Goal: Answer question/provide support: Share knowledge or assist other users

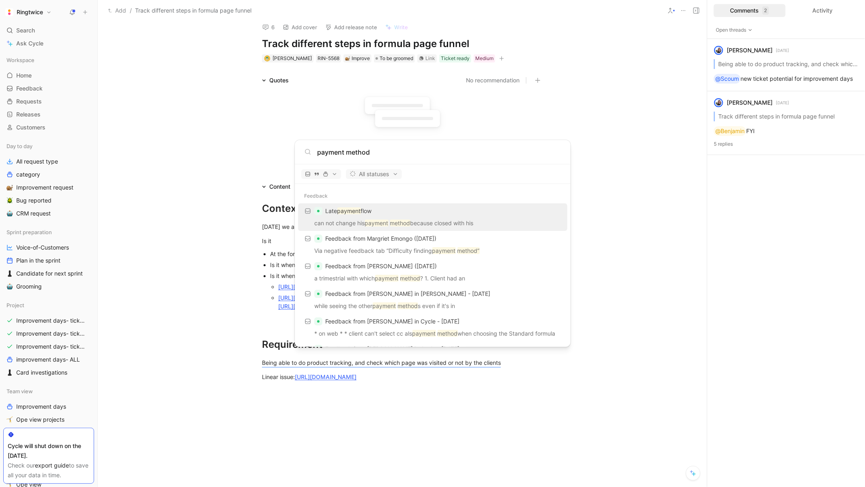
scroll to position [6, 0]
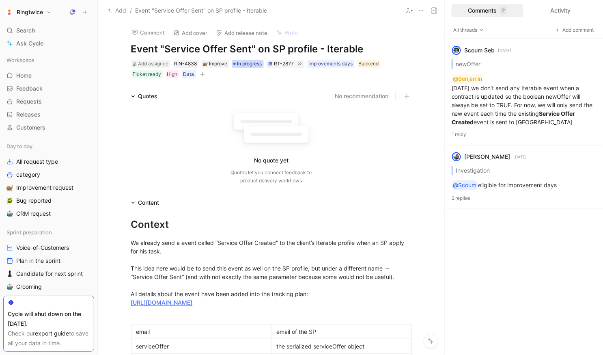
click at [247, 62] on span "In progress" at bounding box center [249, 64] width 25 height 8
click at [325, 59] on div "Add assignee RIN-4838 Improve In progress RT-2877 Improvements days Backend Tic…" at bounding box center [271, 69] width 282 height 20
click at [325, 62] on div "Improvements days" at bounding box center [331, 64] width 44 height 8
click at [304, 78] on icon at bounding box center [304, 79] width 5 height 5
click at [301, 74] on input "Improvements days" at bounding box center [301, 74] width 0 height 0
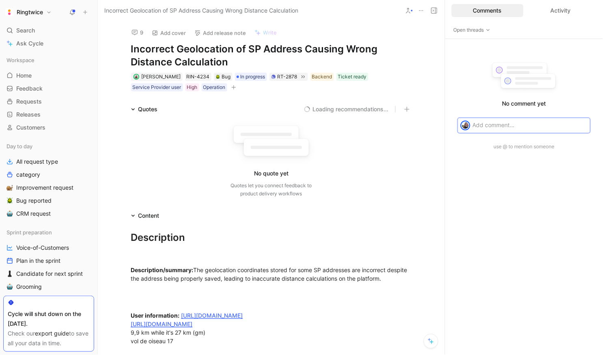
scroll to position [5, 0]
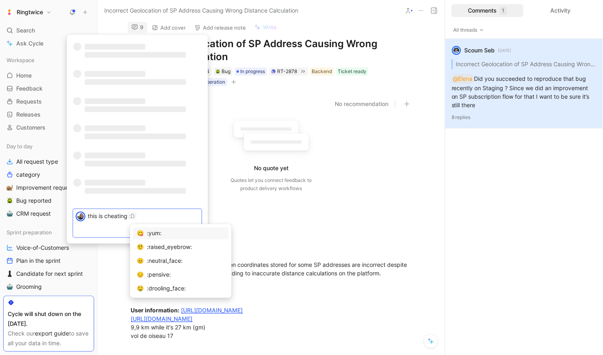
click at [105, 233] on div "Send" at bounding box center [137, 230] width 128 height 13
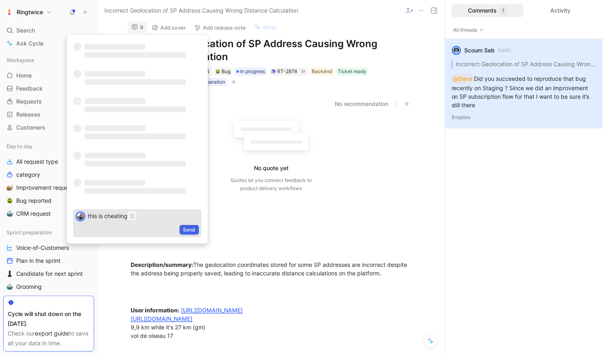
click at [189, 227] on span "Send" at bounding box center [189, 230] width 12 height 8
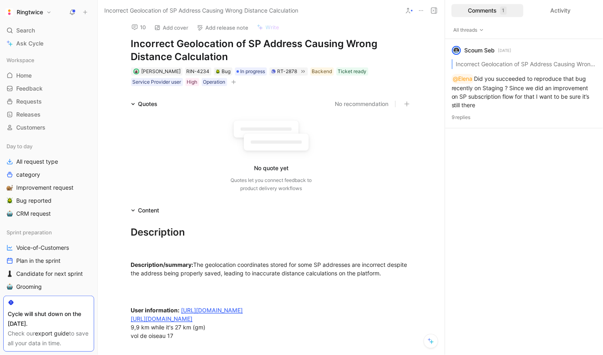
scroll to position [-2, 0]
click at [235, 82] on icon "button" at bounding box center [233, 82] width 4 height 0
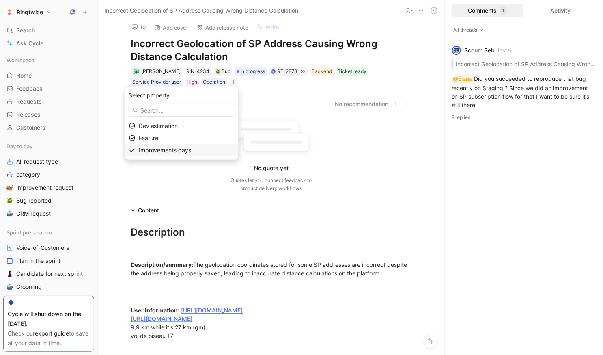
click at [189, 154] on div "Improvements days" at bounding box center [187, 150] width 96 height 10
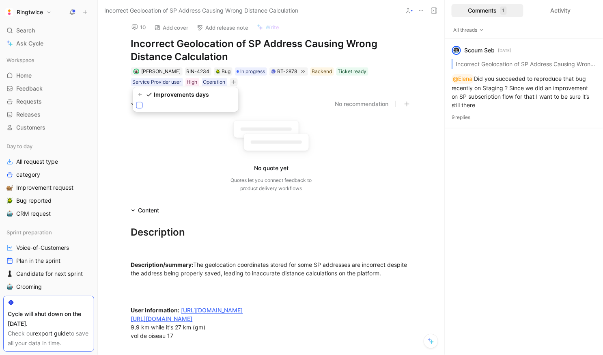
click at [137, 106] on div at bounding box center [139, 105] width 6 height 6
click at [136, 102] on input "checkbox" at bounding box center [136, 102] width 0 height 0
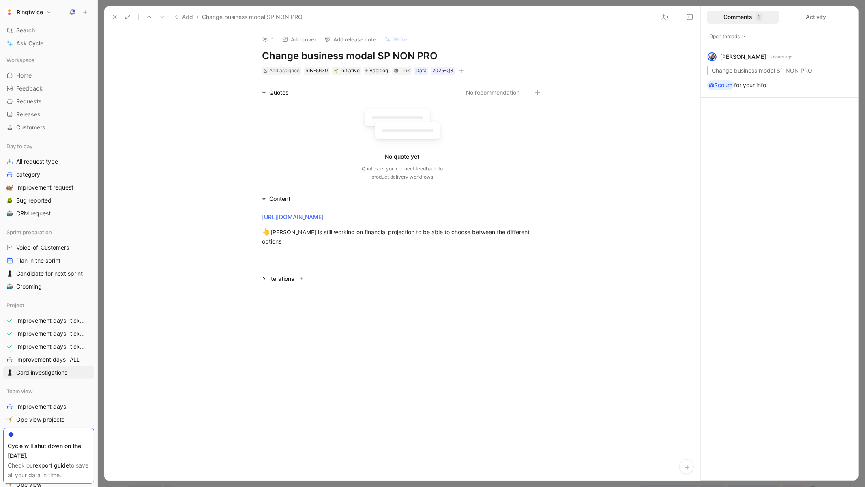
scroll to position [9, 0]
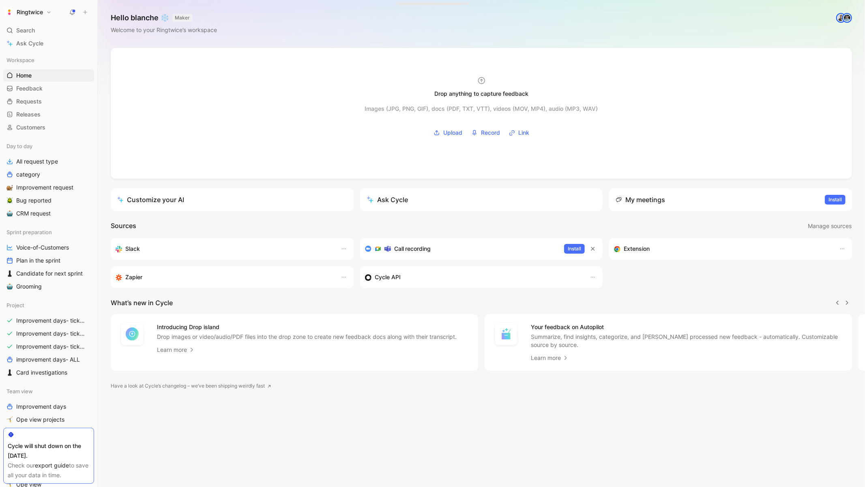
scroll to position [0, 0]
click at [35, 199] on span "Bug reported" at bounding box center [33, 200] width 35 height 8
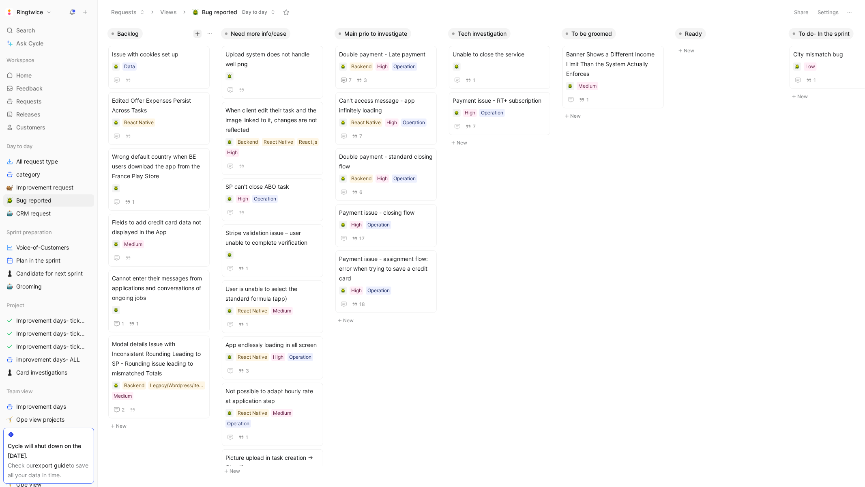
click at [196, 34] on icon "button" at bounding box center [197, 33] width 5 height 5
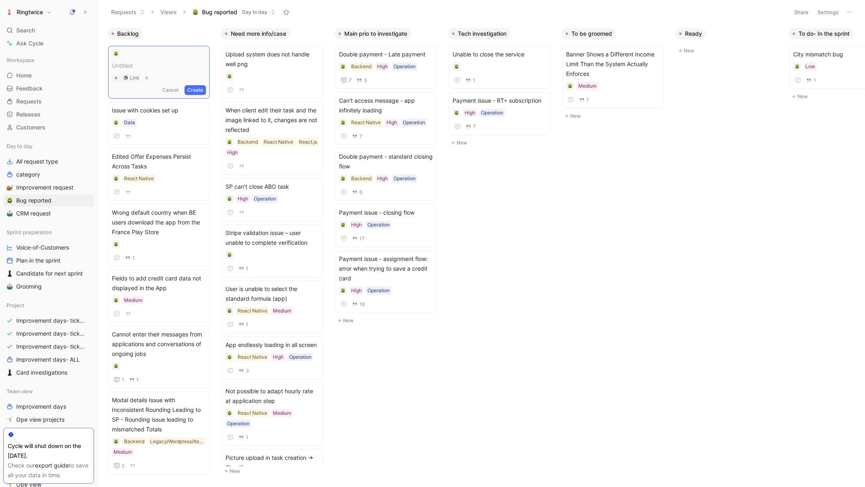
paste span
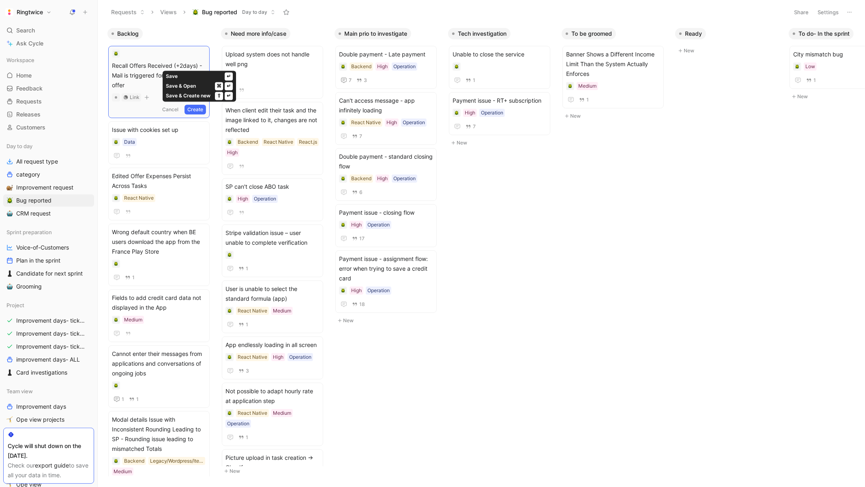
click at [198, 108] on button "Create" at bounding box center [196, 110] width 22 height 10
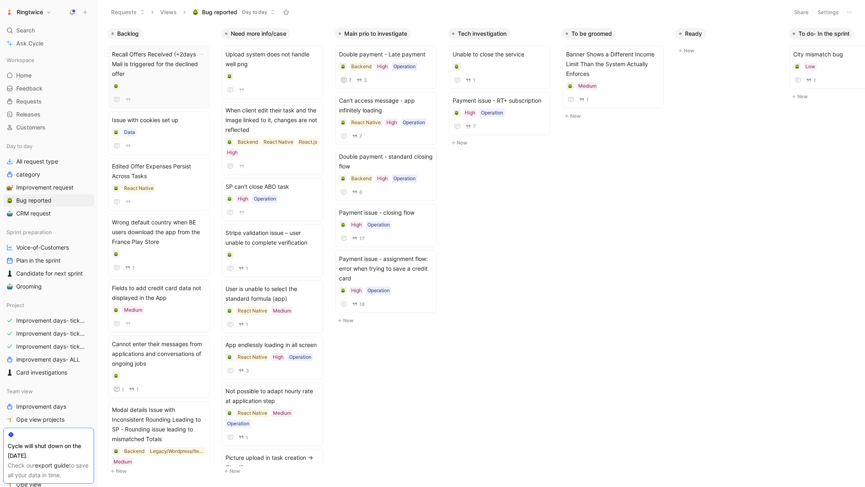
click at [176, 72] on span "Recall Offers Received (+2days) - Mail is triggered for the declined offer" at bounding box center [159, 64] width 94 height 29
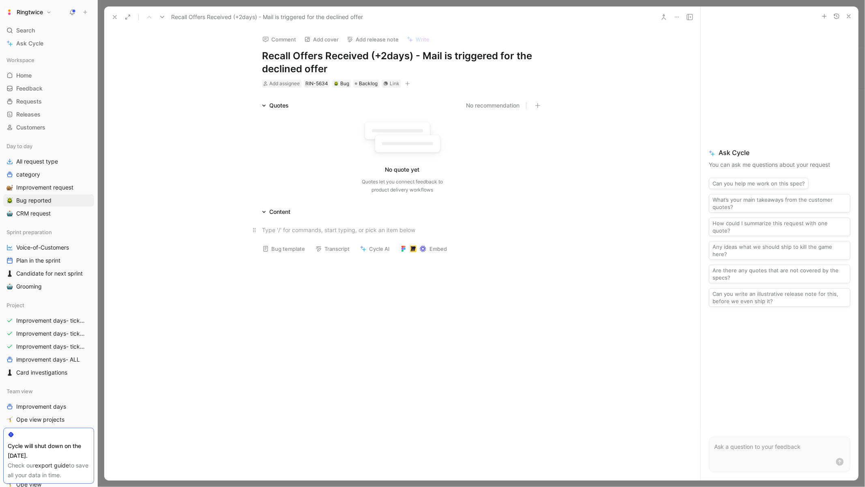
click at [319, 236] on p at bounding box center [403, 229] width 312 height 13
paste div
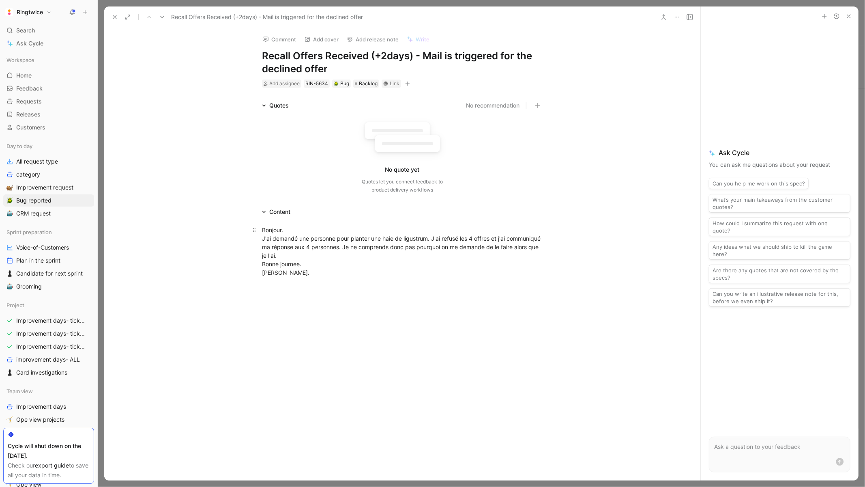
click at [263, 228] on span "Bonjour." at bounding box center [272, 229] width 21 height 7
click at [333, 275] on div "“Bonjour. J'ai demandé une personne pour planter une haie de ligustrum. J'ai re…" at bounding box center [402, 251] width 281 height 51
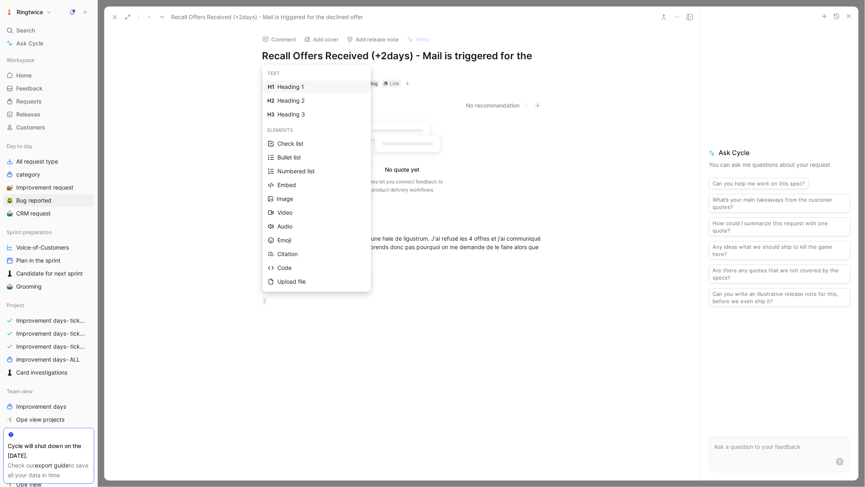
click at [295, 87] on div "Heading 1" at bounding box center [322, 87] width 88 height 10
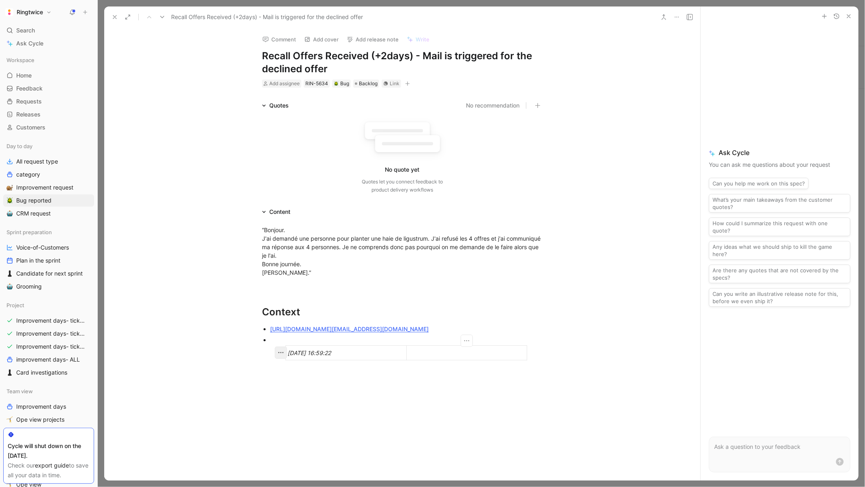
click at [277, 351] on icon "button" at bounding box center [281, 353] width 8 height 8
click at [270, 351] on ul "https://app.iterable.com/users/profiles/marieclaire.volont55%40gmail.com/event/…" at bounding box center [403, 339] width 312 height 33
click at [508, 345] on div "https://ringtwice.be/fr/tasks/1600376-planter-une-haie-de-ligustrum-4-m" at bounding box center [402, 344] width 281 height 9
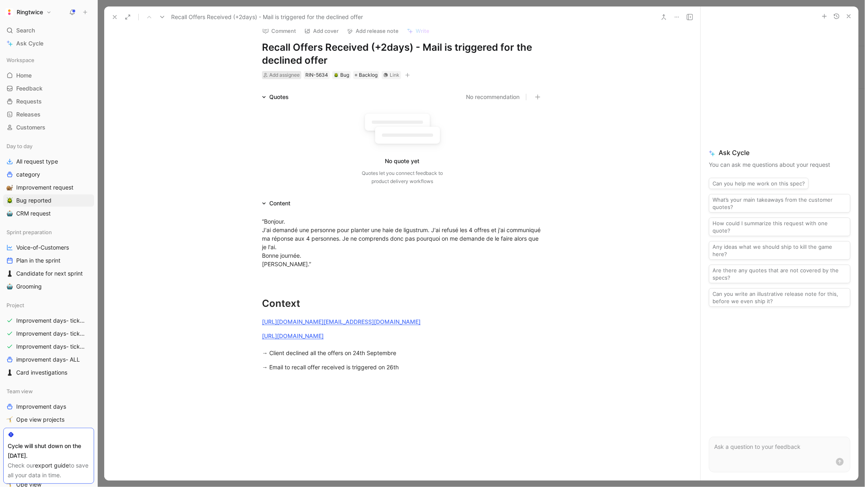
click at [278, 74] on span "Add assignee" at bounding box center [284, 75] width 30 height 6
type input "chr"
click at [304, 103] on span "istophe Kalbfleisch" at bounding box center [321, 105] width 67 height 7
click at [849, 17] on icon "button" at bounding box center [849, 16] width 6 height 6
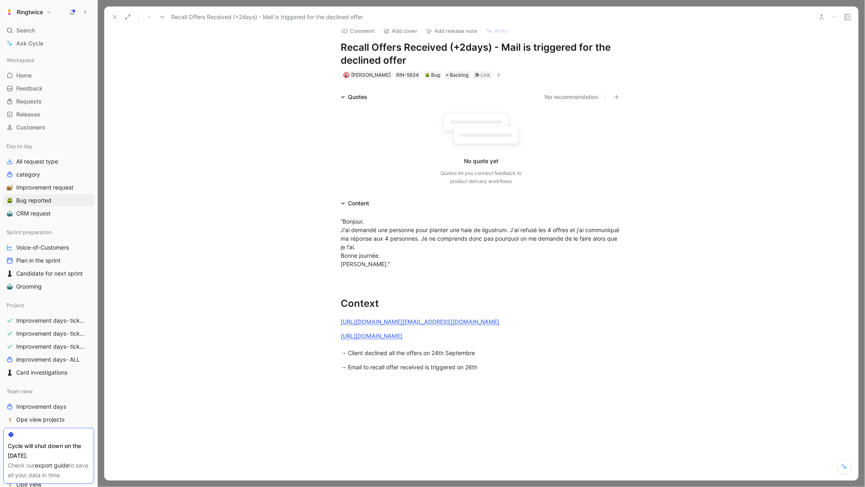
click at [847, 12] on button at bounding box center [847, 16] width 11 height 11
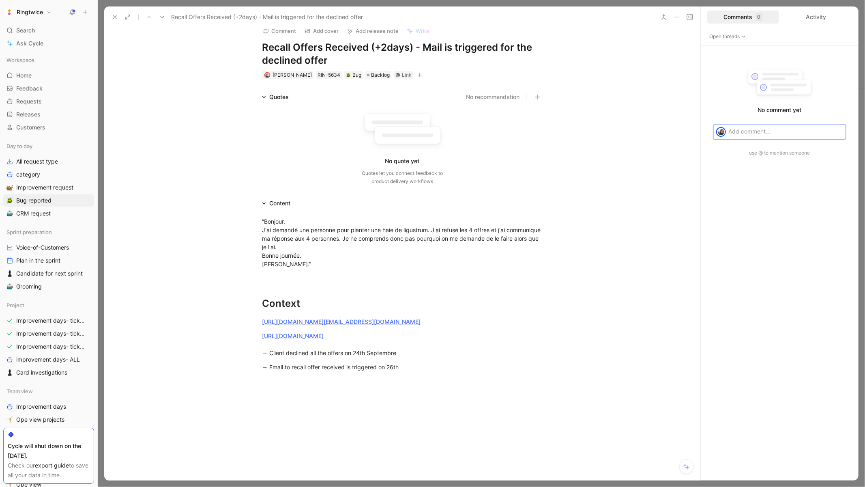
click at [746, 130] on p at bounding box center [786, 131] width 115 height 9
click at [834, 142] on span "Send" at bounding box center [834, 145] width 12 height 8
click at [423, 135] on rect at bounding box center [407, 134] width 51 height 3
click at [422, 74] on icon "button" at bounding box center [420, 75] width 5 height 5
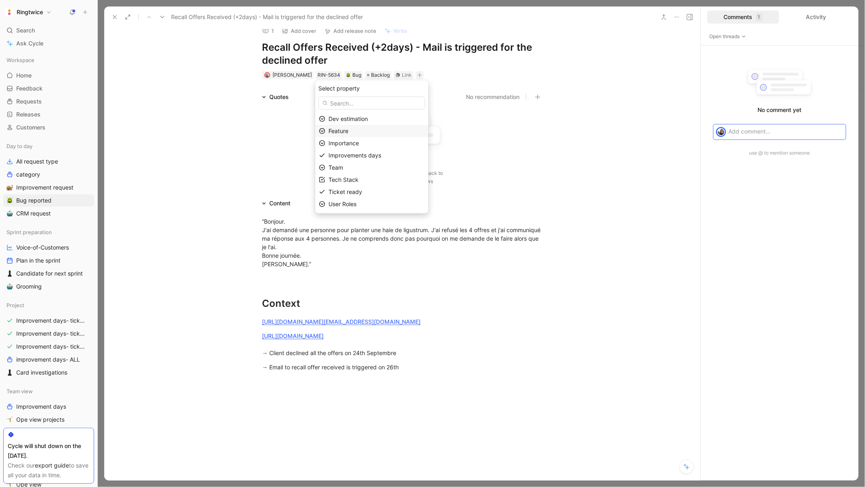
click at [363, 127] on div "Feature" at bounding box center [377, 131] width 96 height 10
type input "it"
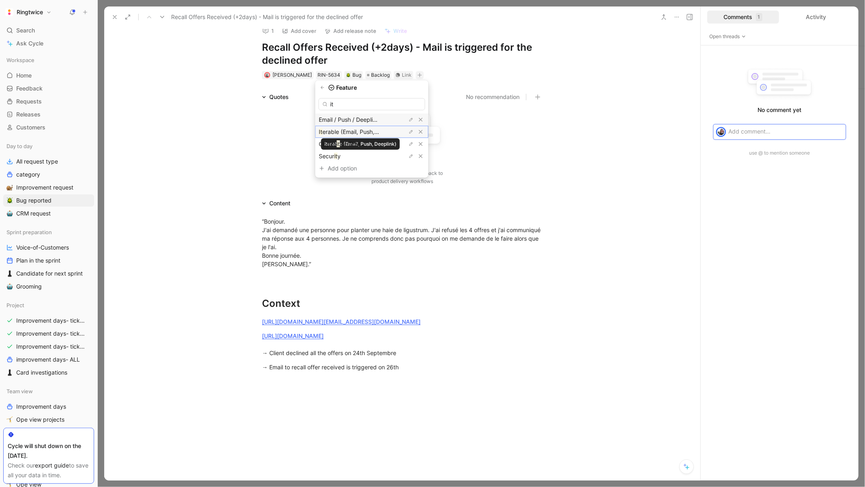
click at [369, 130] on span "erable (Email, Push, Deeplink)" at bounding box center [362, 131] width 79 height 7
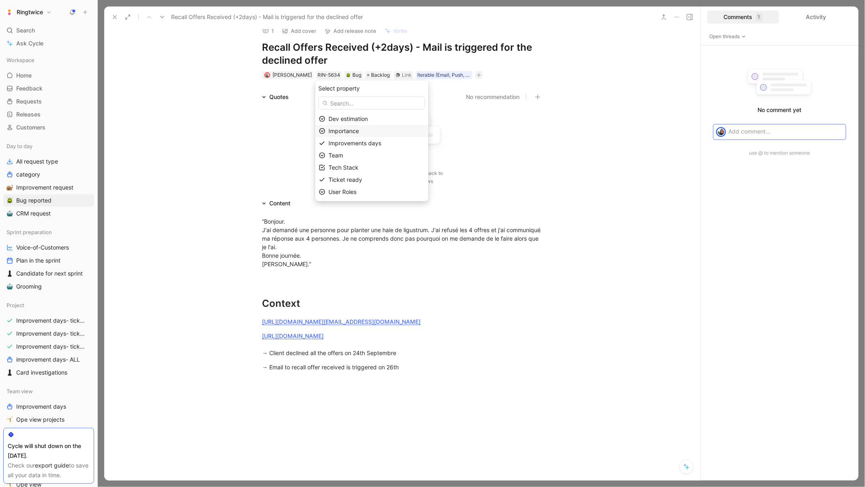
click at [357, 128] on span "Importance" at bounding box center [344, 130] width 30 height 7
click at [353, 151] on div "Medium" at bounding box center [359, 156] width 61 height 10
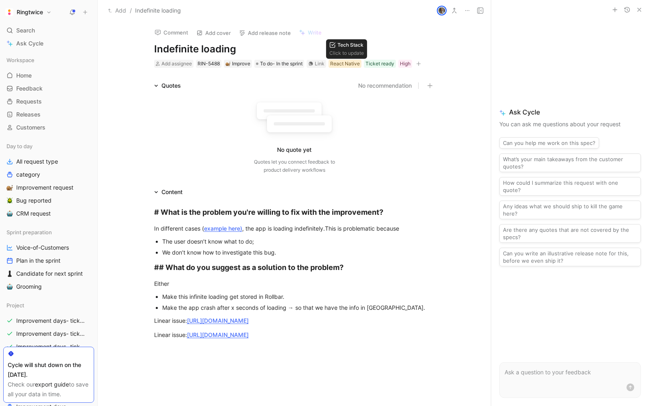
click at [359, 65] on div "React Native" at bounding box center [345, 64] width 30 height 8
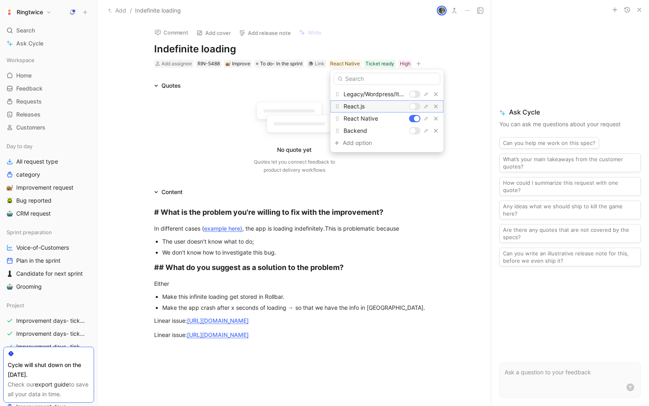
click at [415, 103] on div at bounding box center [414, 106] width 11 height 7
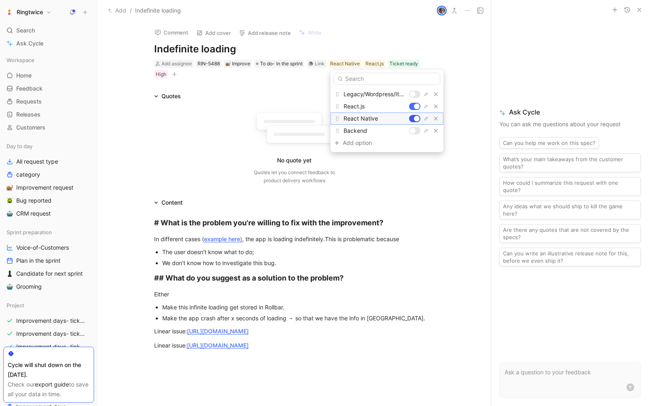
click at [416, 117] on div at bounding box center [417, 119] width 6 height 6
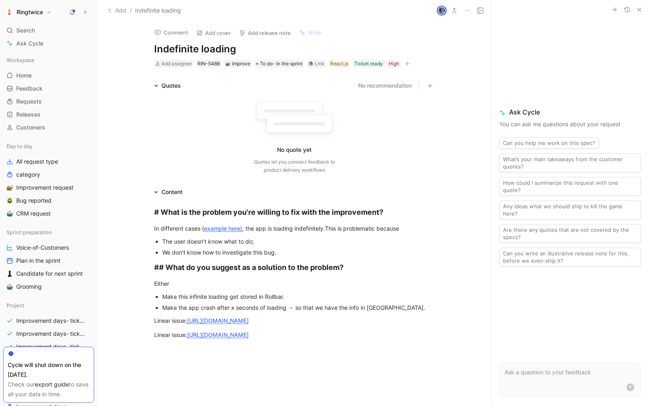
click at [410, 62] on icon "button" at bounding box center [407, 63] width 5 height 5
click at [336, 132] on span "Improvements days" at bounding box center [339, 132] width 53 height 7
click at [314, 87] on icon at bounding box center [314, 87] width 5 height 5
click at [311, 84] on input "checkbox" at bounding box center [311, 84] width 0 height 0
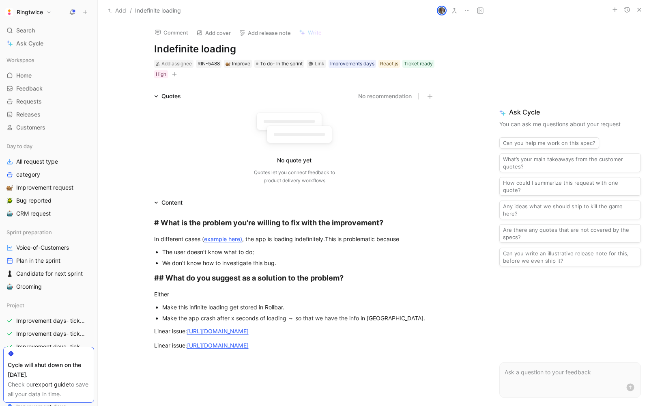
click at [238, 78] on div "Add assignee RIN-5488 Improve To do- In the sprint Link Improvements days React…" at bounding box center [294, 69] width 282 height 20
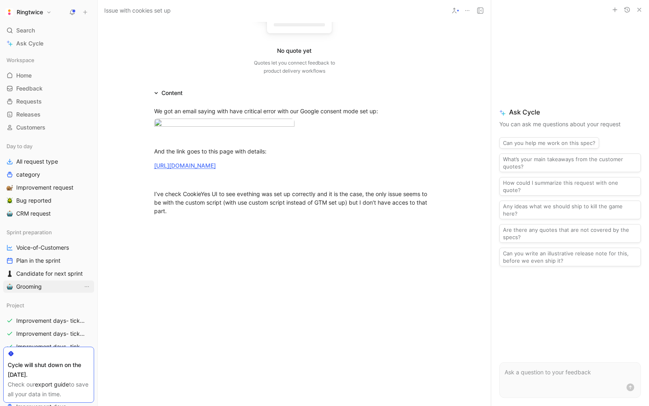
scroll to position [111, 0]
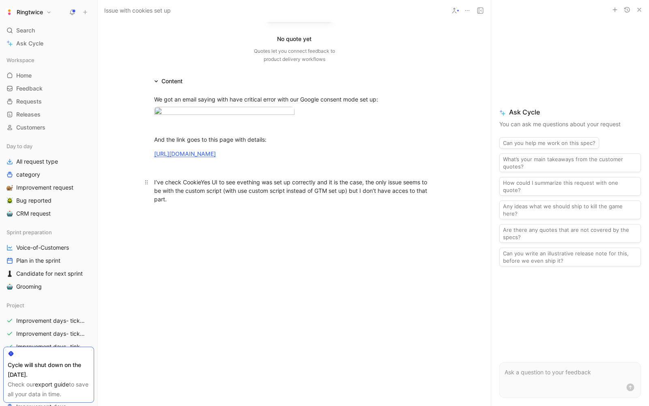
click at [186, 203] on div "I’ve check CookieYes UI to see evething was set up correctly and it is the case…" at bounding box center [294, 191] width 281 height 26
click at [178, 203] on div "I’ve check CookieYes UI to see evething was set up correctly and it is the case…" at bounding box center [294, 191] width 281 height 26
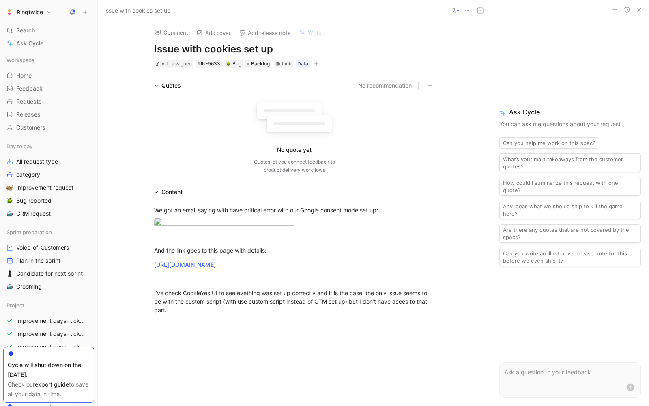
click at [317, 60] on button "button" at bounding box center [316, 64] width 8 height 8
click at [316, 60] on button "button" at bounding box center [316, 64] width 8 height 8
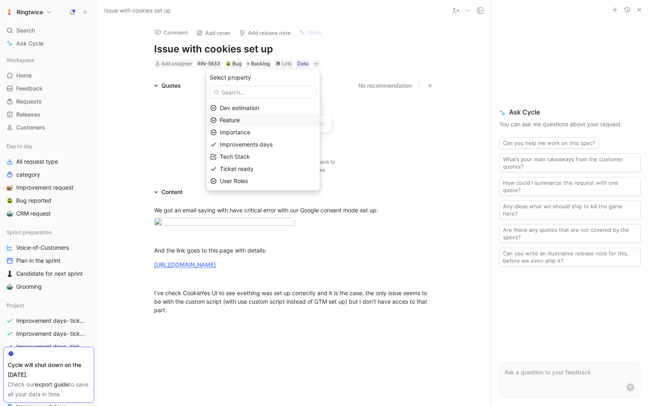
click at [237, 120] on span "Feature" at bounding box center [230, 119] width 20 height 7
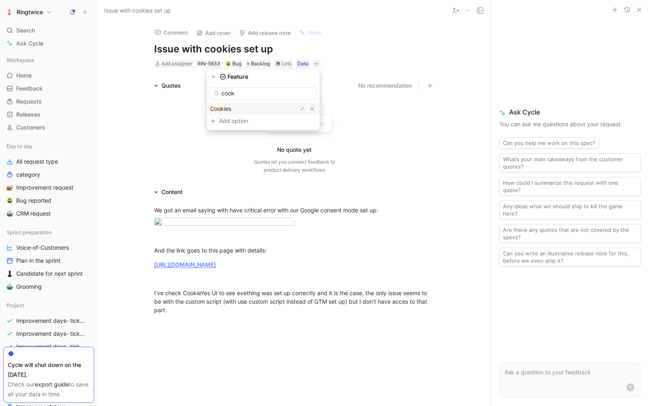
type input "cook"
click at [264, 107] on div "Cook ies" at bounding box center [240, 109] width 61 height 10
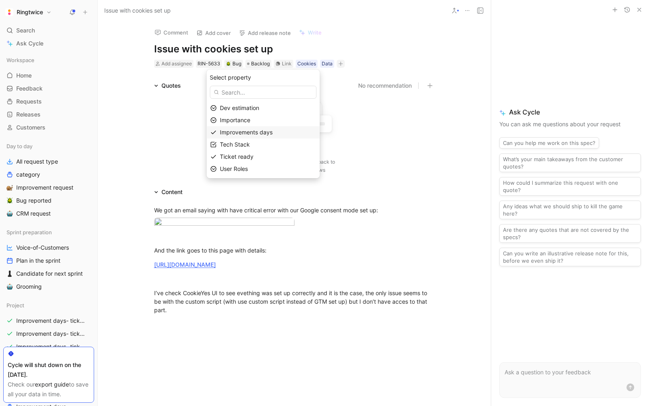
click at [245, 131] on span "Improvements days" at bounding box center [246, 132] width 53 height 7
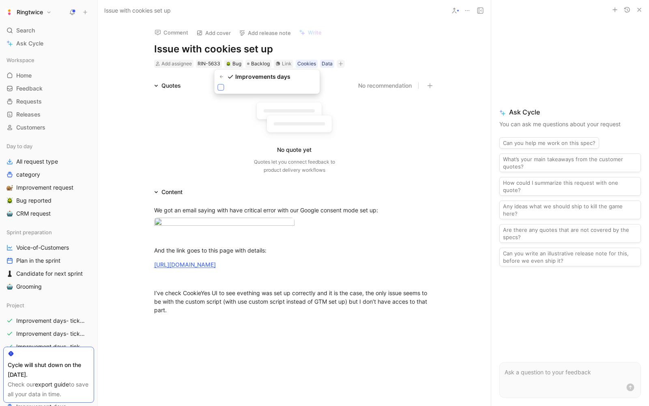
click at [219, 87] on icon at bounding box center [221, 87] width 4 height 3
click at [217, 84] on input "checkbox" at bounding box center [217, 84] width 0 height 0
click at [390, 66] on icon "button" at bounding box center [390, 63] width 5 height 5
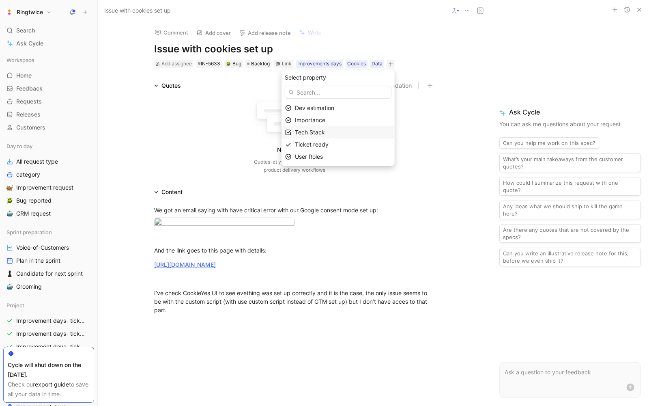
click at [334, 136] on div "Tech Stack" at bounding box center [343, 132] width 96 height 10
click at [366, 145] on div at bounding box center [364, 145] width 6 height 6
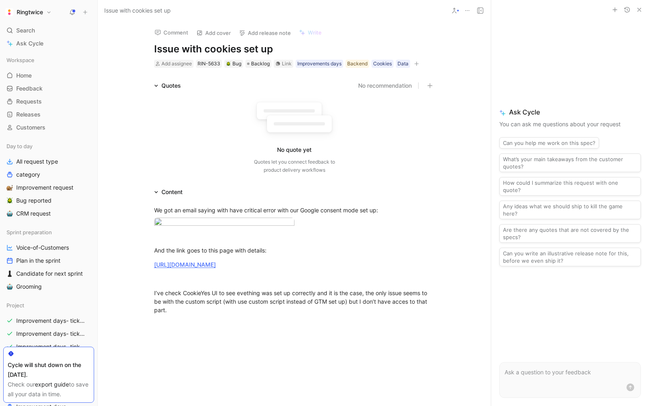
click at [415, 62] on icon "button" at bounding box center [416, 63] width 5 height 5
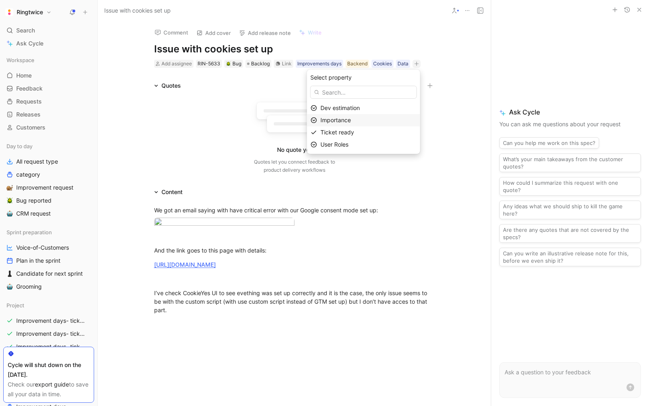
click at [351, 121] on span "Importance" at bounding box center [336, 119] width 30 height 7
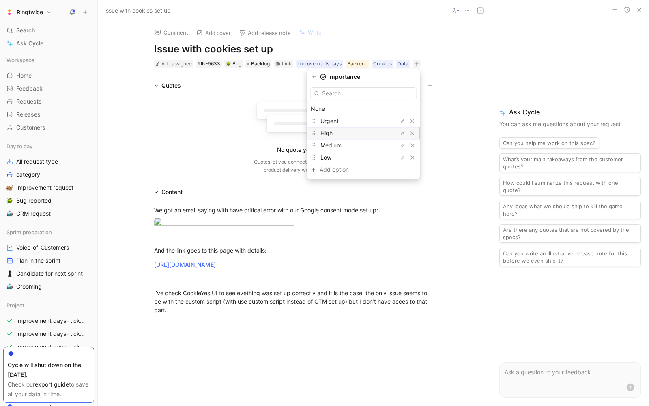
click at [341, 131] on div "High" at bounding box center [351, 133] width 61 height 10
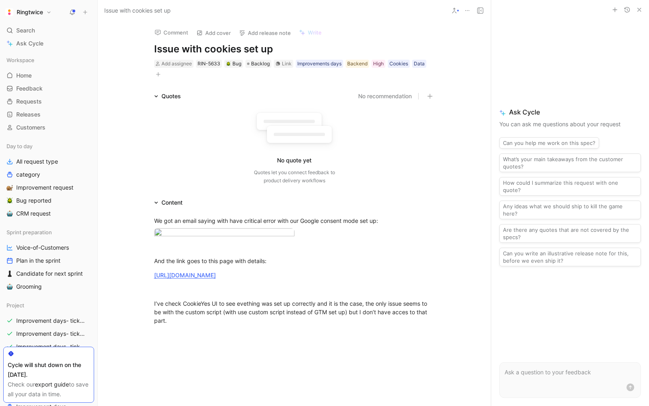
click at [639, 8] on icon "button" at bounding box center [639, 9] width 6 height 6
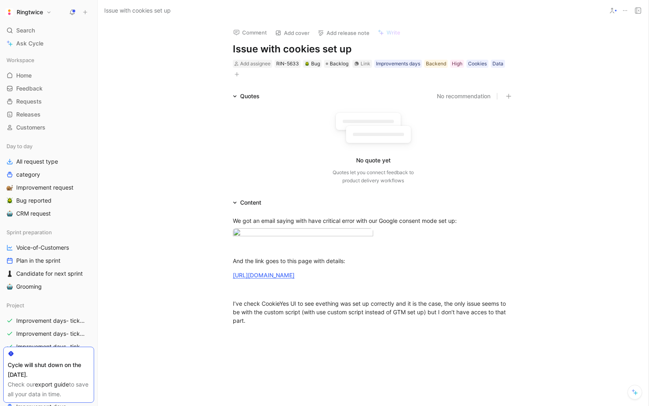
click at [638, 5] on button at bounding box center [638, 10] width 11 height 11
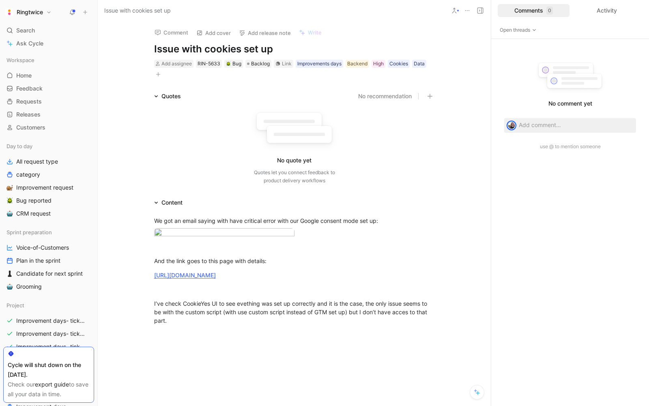
click at [525, 10] on div "Comments 0" at bounding box center [534, 10] width 72 height 13
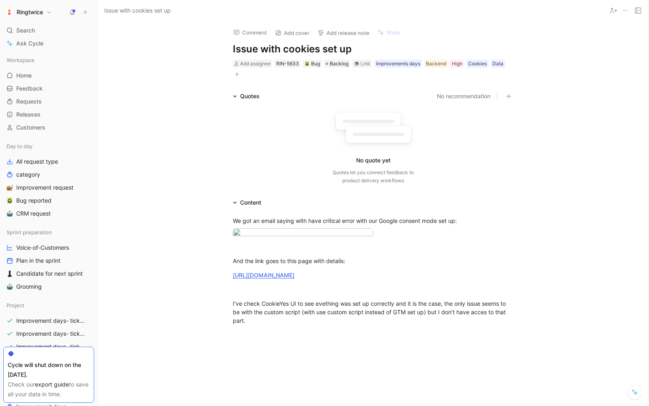
click at [642, 5] on button at bounding box center [638, 10] width 11 height 11
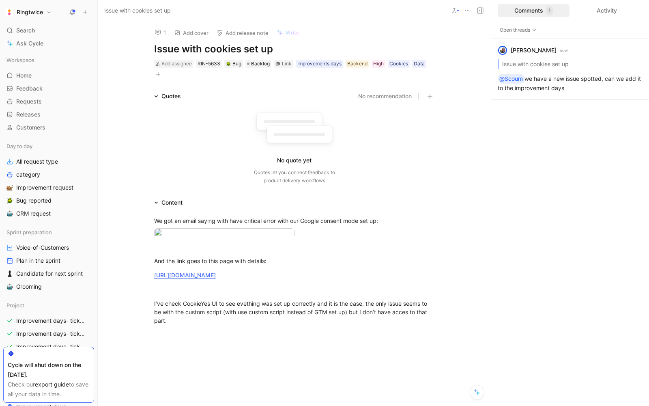
click at [328, 37] on div "1 Add cover Add release note Write" at bounding box center [293, 30] width 284 height 17
click at [352, 80] on div "1 Add cover Add release note Write Issue with cookies set up Add assignee RIN-5…" at bounding box center [294, 213] width 393 height 385
click at [254, 77] on div "Add assignee RIN-5633 Bug Backlog Link Improvements days Backend High Cookies D…" at bounding box center [294, 69] width 282 height 20
click at [74, 13] on icon at bounding box center [72, 12] width 6 height 6
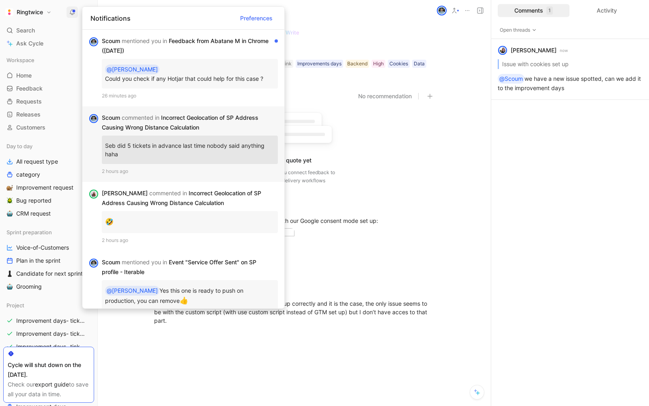
scroll to position [1, 0]
click at [172, 117] on div "Scoum commented in Incorrect Geolocation of SP Address Causing Wrong Distance C…" at bounding box center [187, 121] width 170 height 19
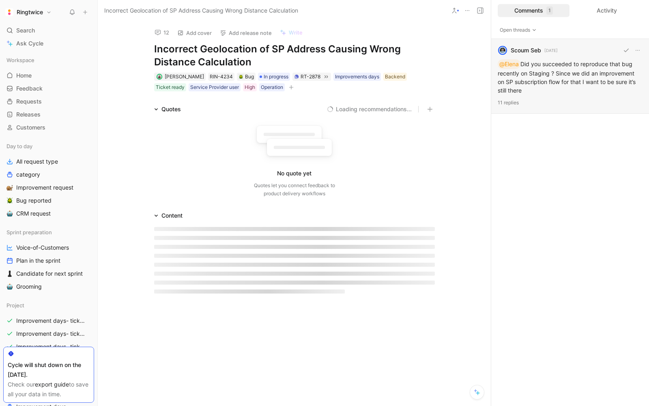
click at [542, 95] on div "Scoum Seb [DATE] @[PERSON_NAME] Did you succeeded to reproduce that bug recentl…" at bounding box center [570, 76] width 158 height 75
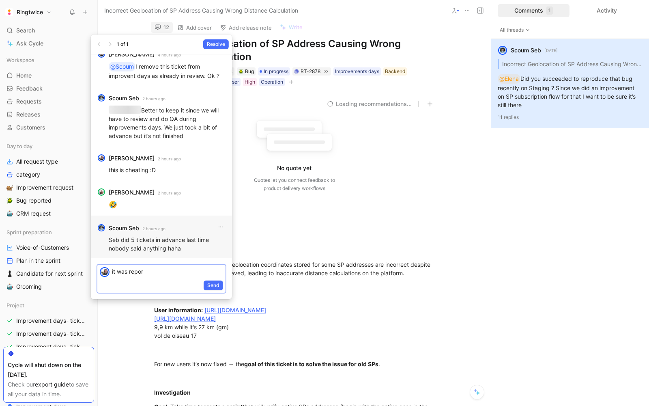
scroll to position [-3, 0]
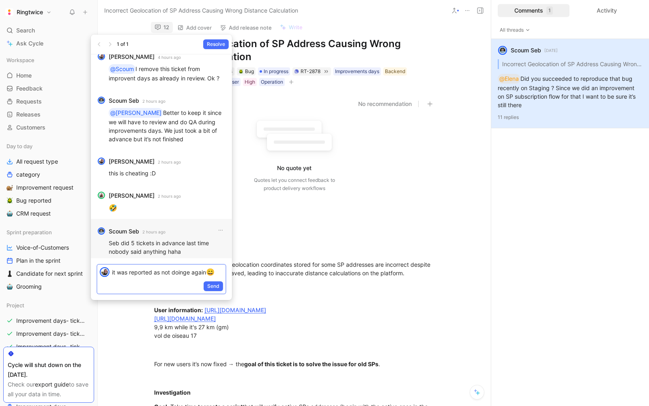
click at [192, 277] on p "it was reported as not doinge again 😄" at bounding box center [167, 272] width 111 height 11
click at [210, 274] on span "😄" at bounding box center [212, 272] width 9 height 8
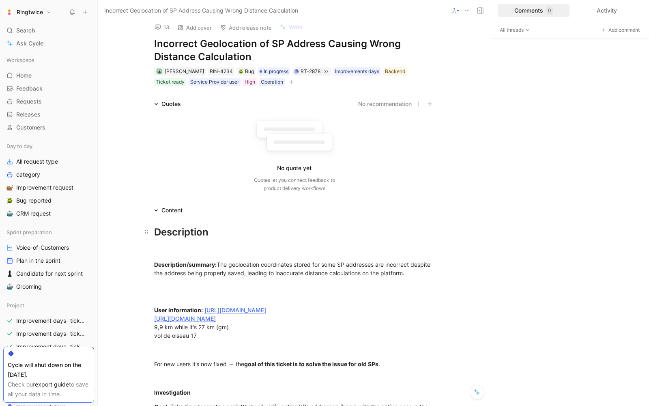
scroll to position [0, 0]
